Goal: Task Accomplishment & Management: Manage account settings

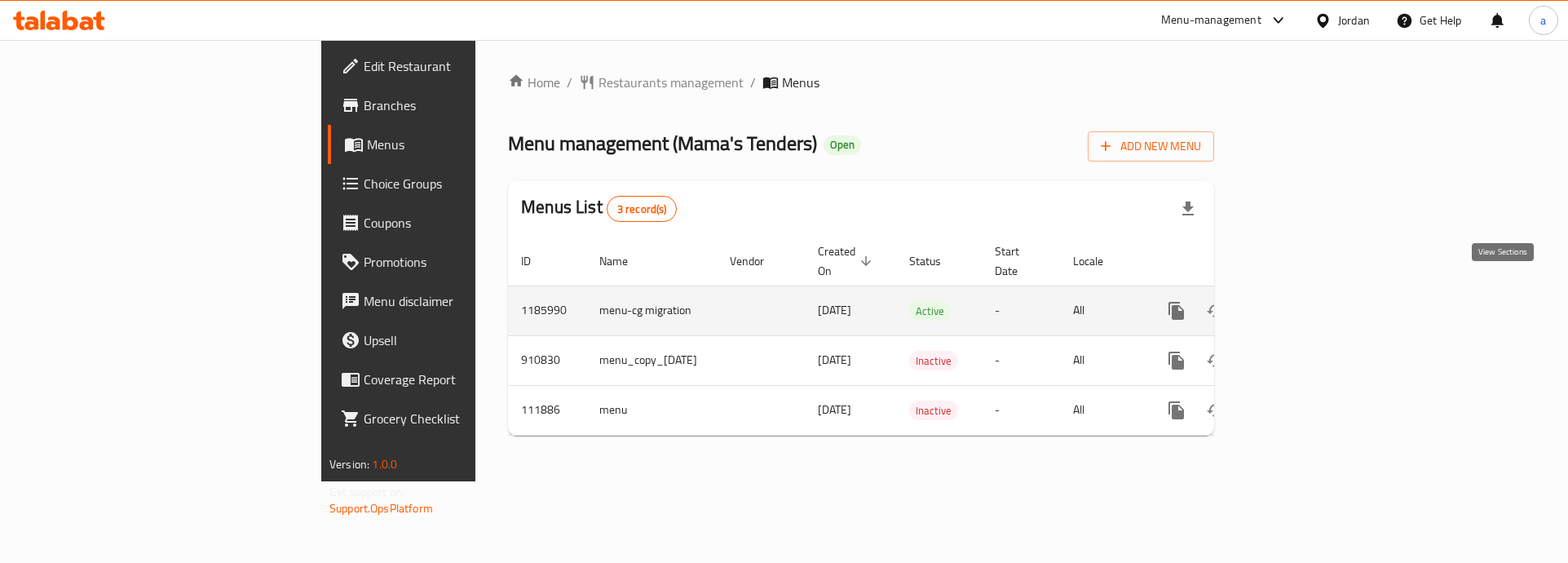
click at [1304, 301] on icon "enhanced table" at bounding box center [1294, 311] width 20 height 20
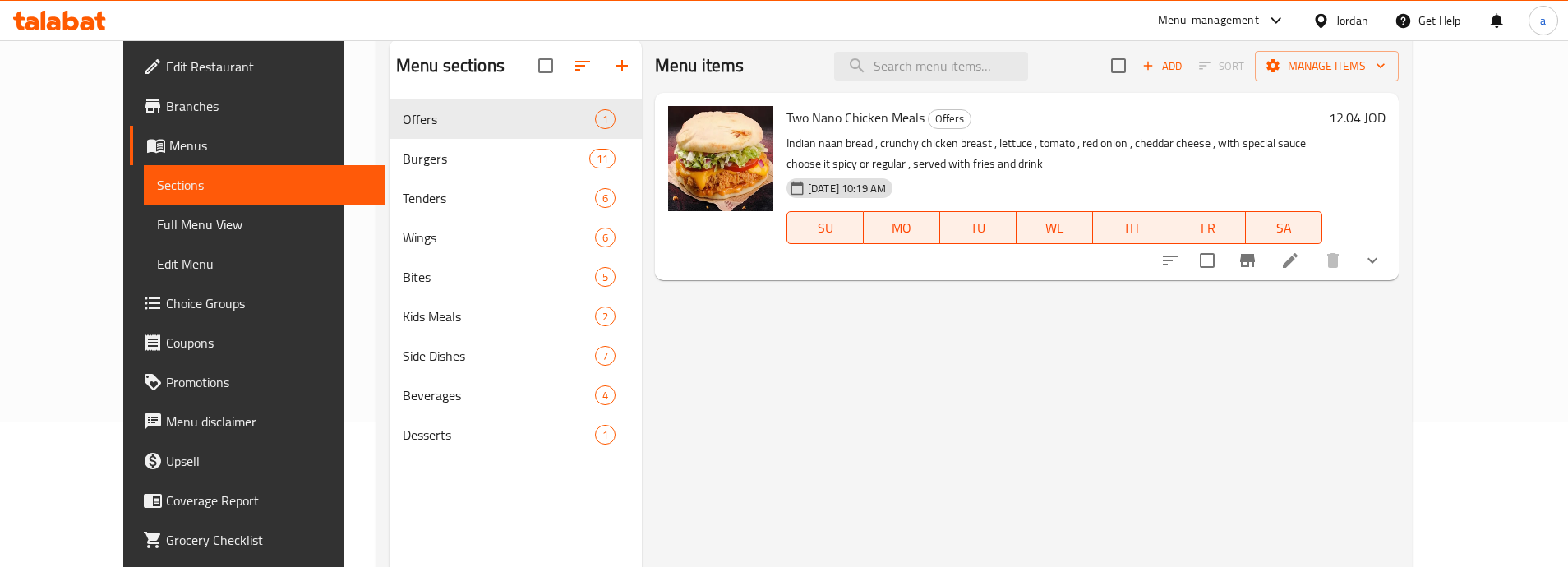
scroll to position [66, 0]
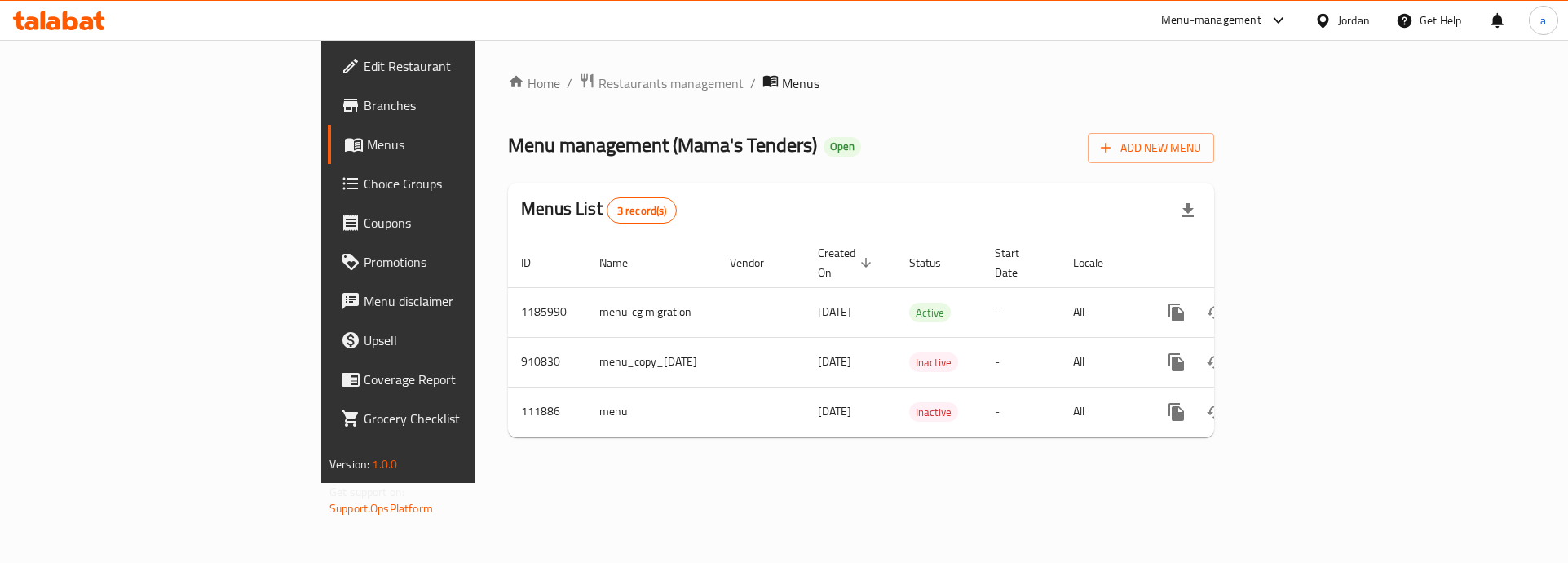
click at [363, 71] on span "Edit Restaurant" at bounding box center [466, 66] width 206 height 20
